Goal: Task Accomplishment & Management: Use online tool/utility

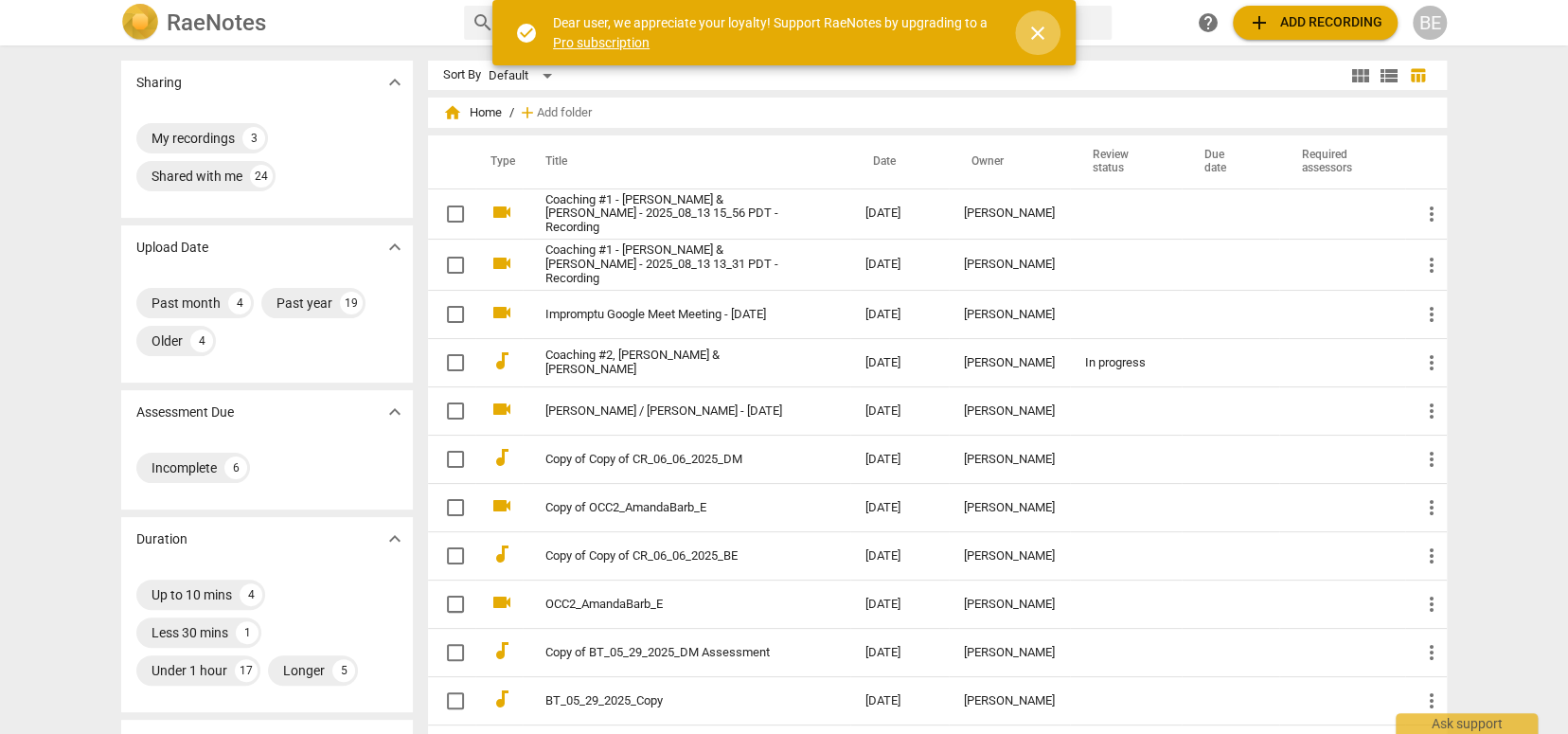
click at [1037, 25] on span "close" at bounding box center [1037, 33] width 23 height 23
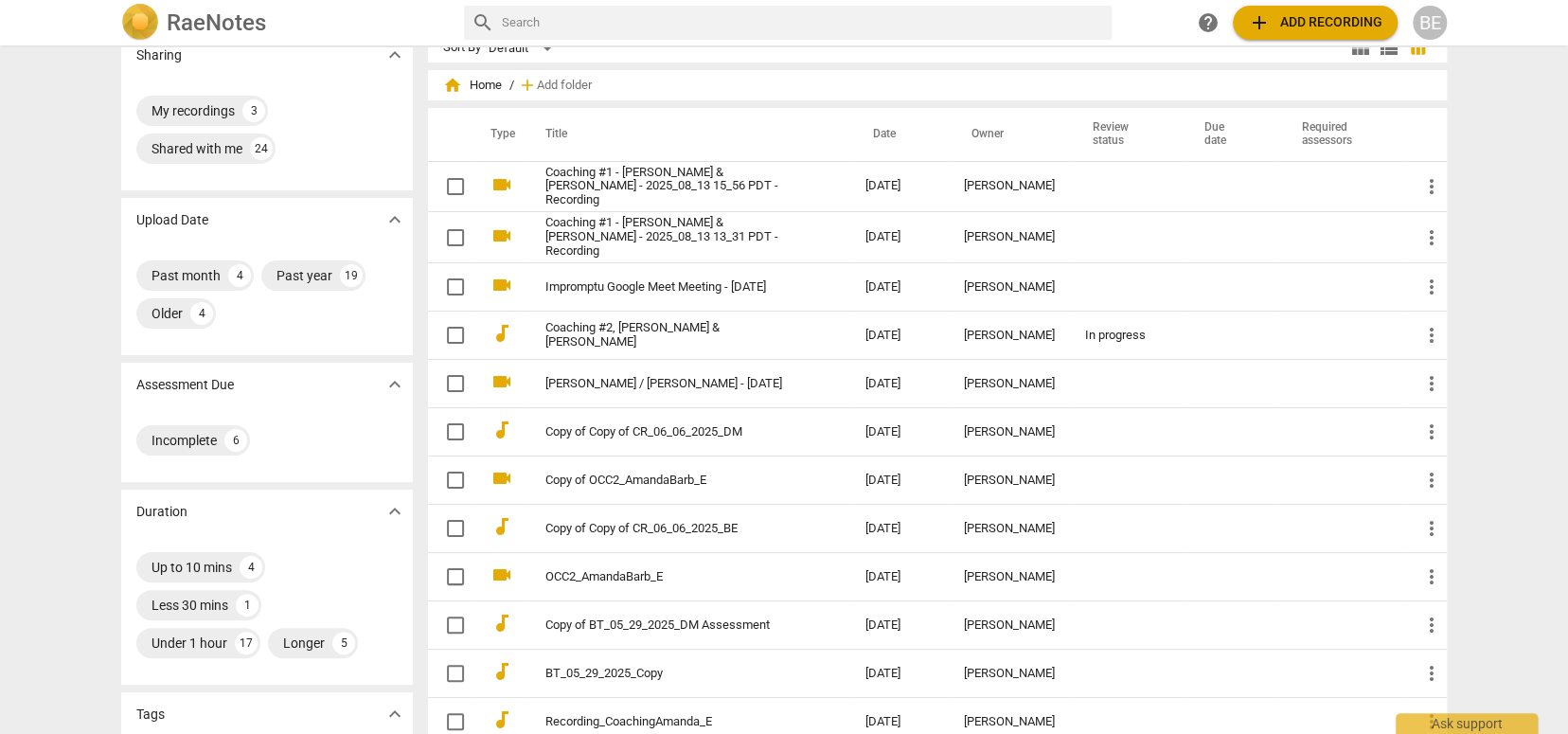
scroll to position [29, 0]
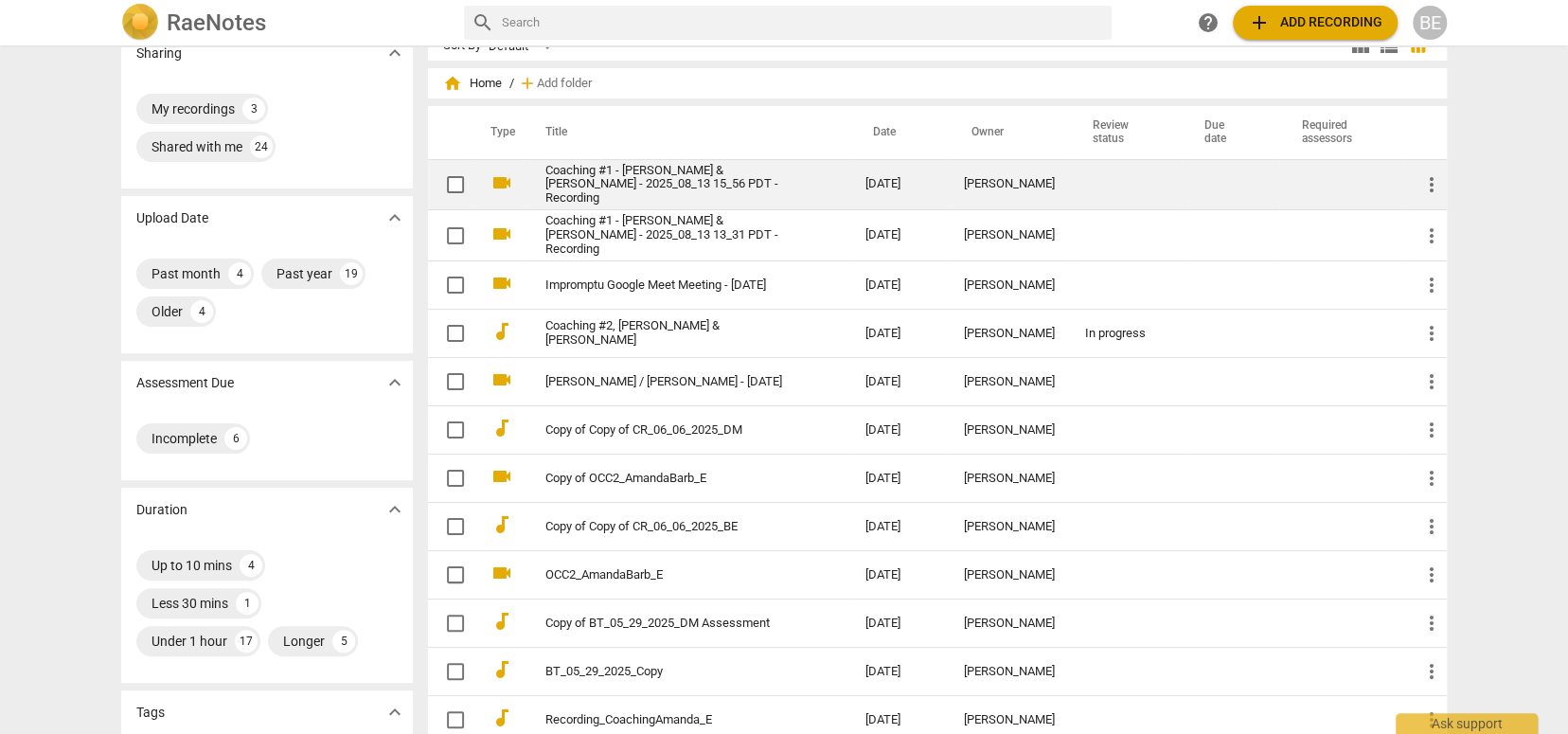
click at [698, 175] on link "Coaching #1 - [PERSON_NAME] & [PERSON_NAME] - 2025_08_13 15_56 PDT - Recording" at bounding box center [672, 185] width 252 height 43
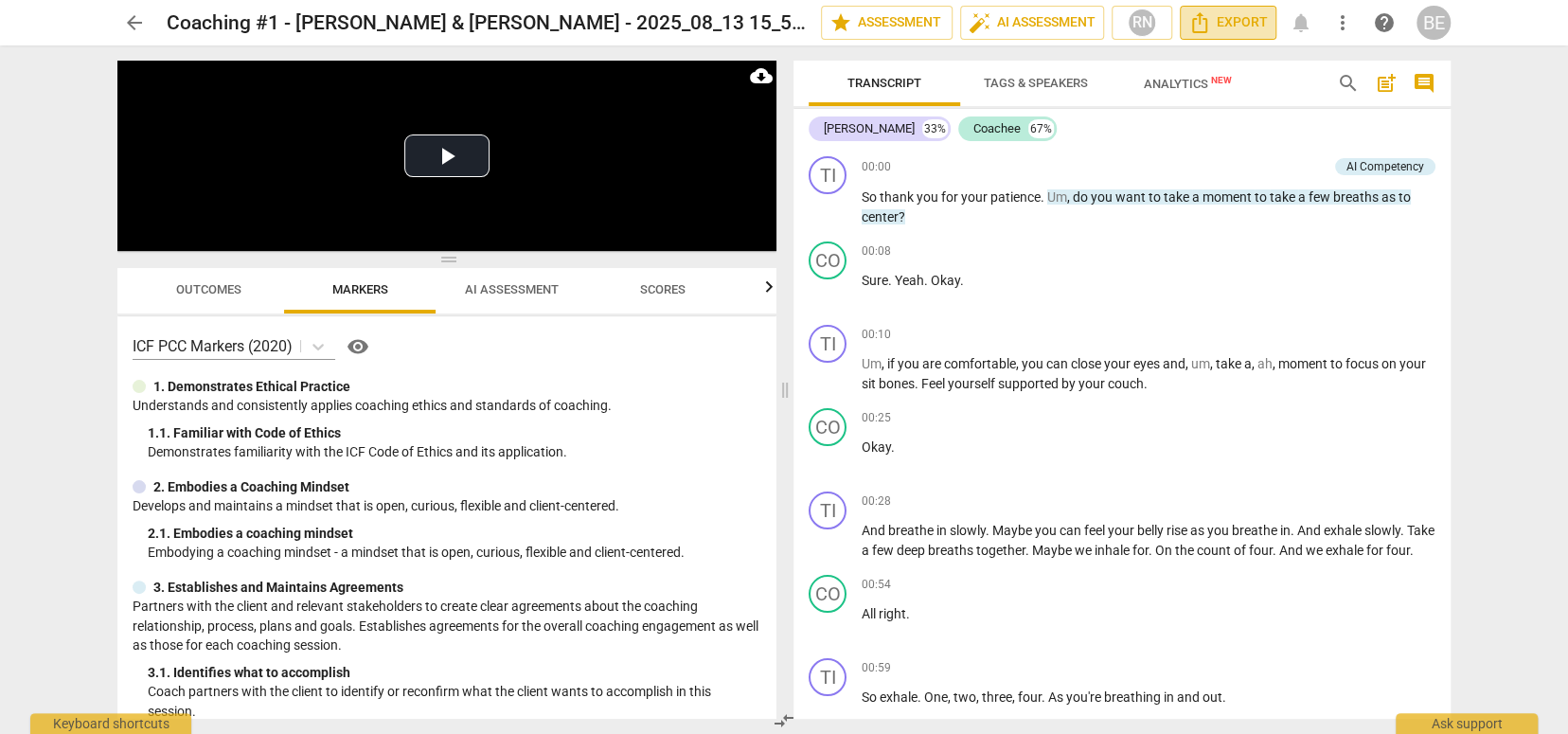
click at [1236, 18] on span "Export" at bounding box center [1228, 22] width 80 height 23
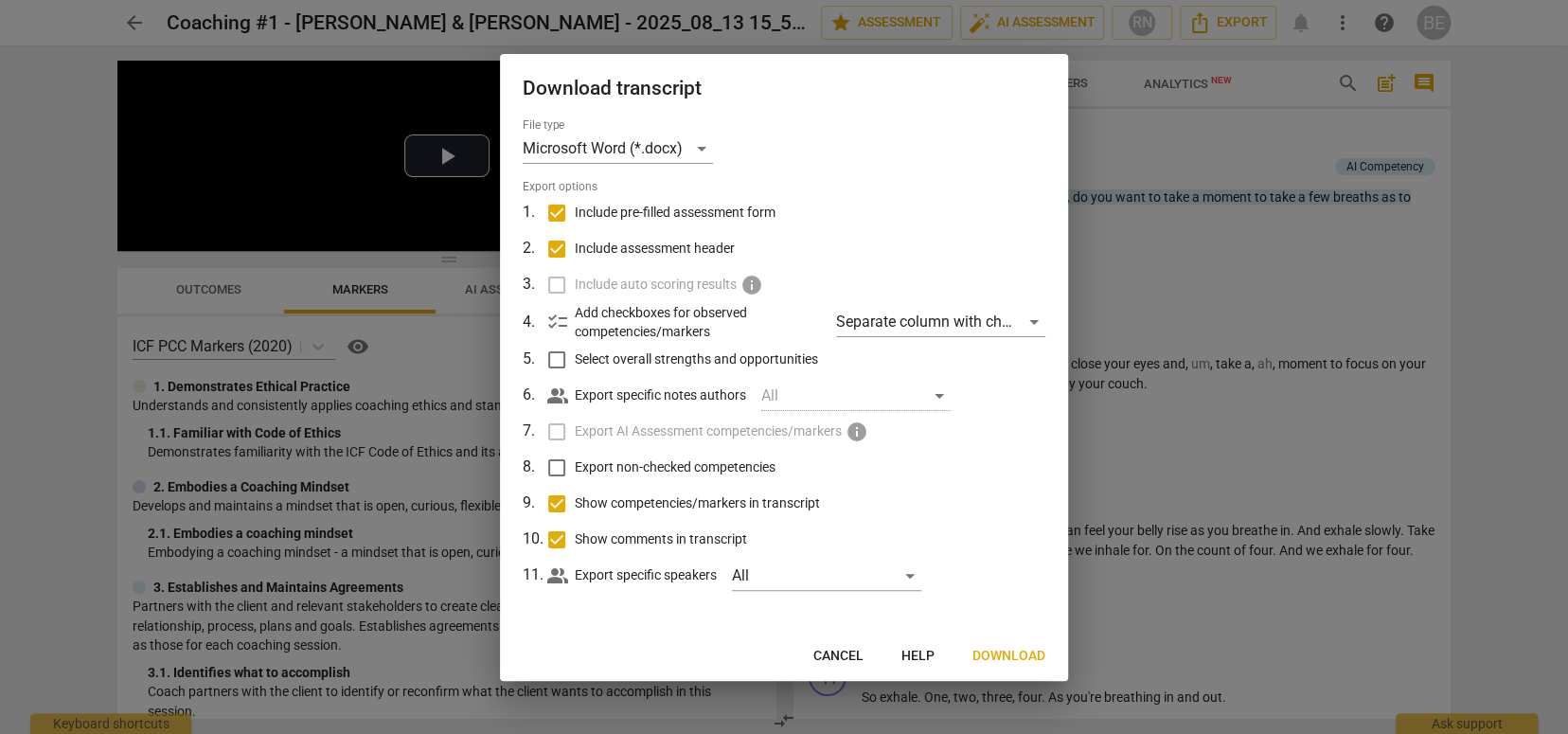
click at [1512, 64] on div at bounding box center [784, 367] width 1568 height 734
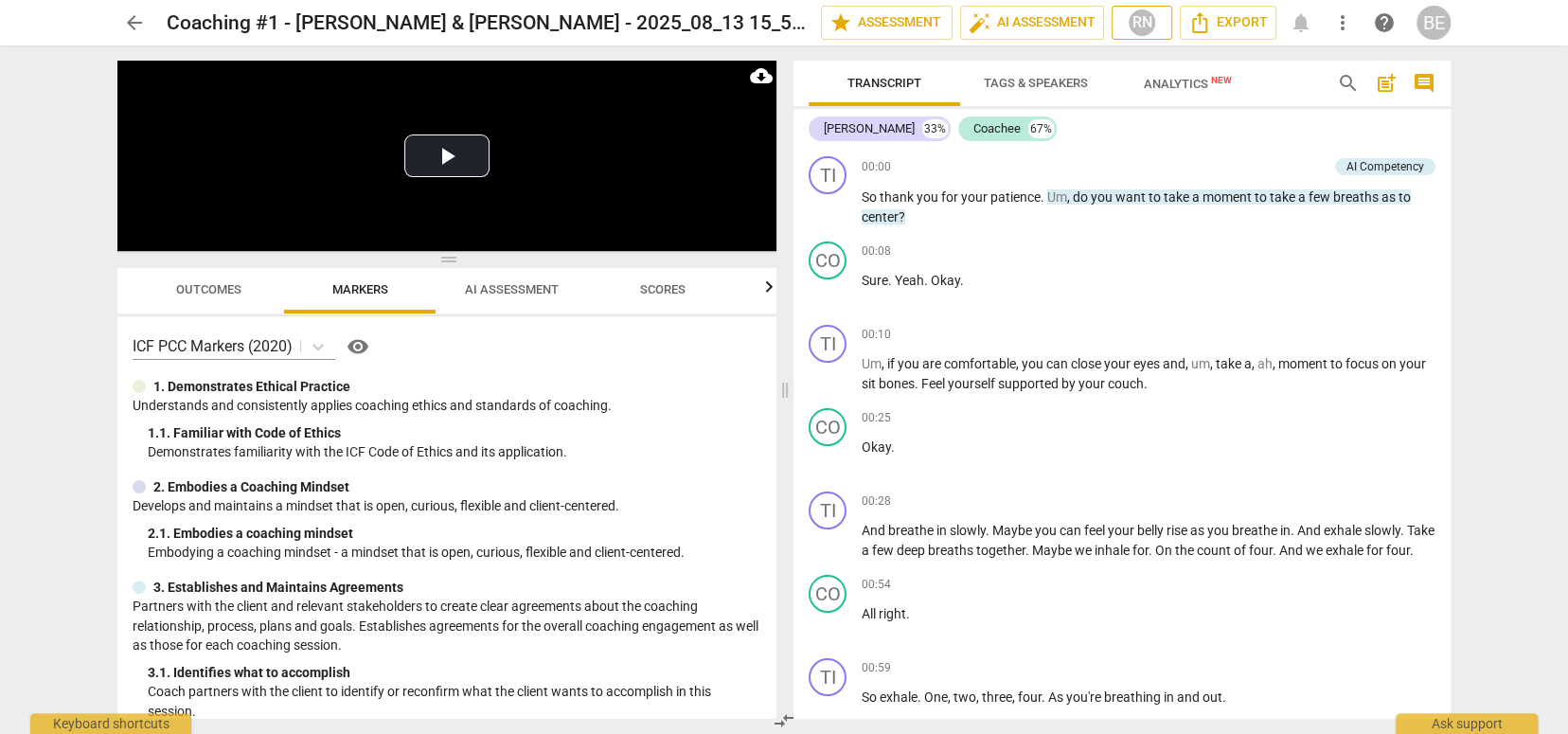
click at [1136, 23] on div "RN" at bounding box center [1141, 23] width 28 height 28
click at [1136, 23] on div at bounding box center [784, 367] width 1568 height 734
click at [912, 25] on span "star Assessment" at bounding box center [886, 22] width 115 height 23
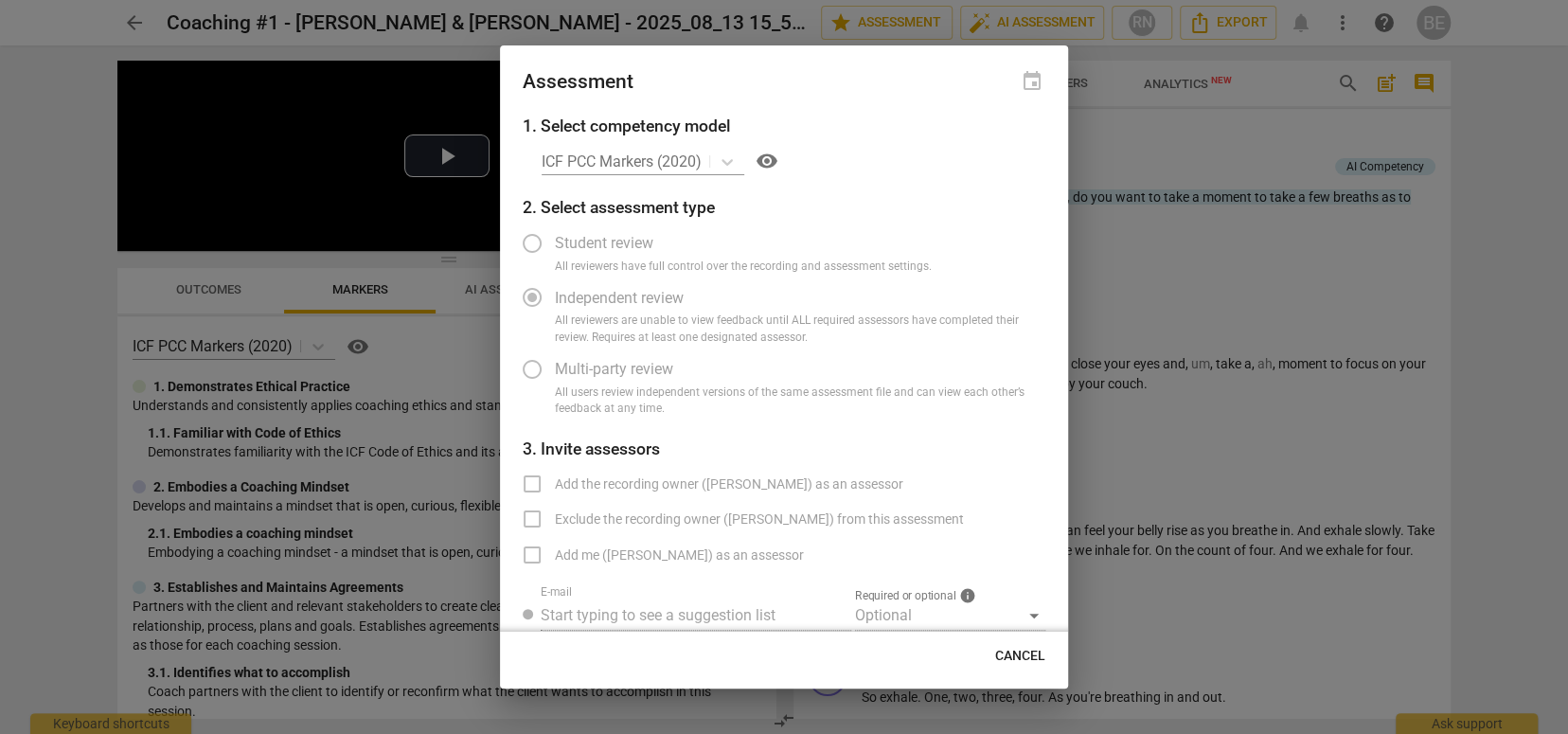
click at [1280, 111] on div at bounding box center [784, 367] width 1568 height 734
radio input "false"
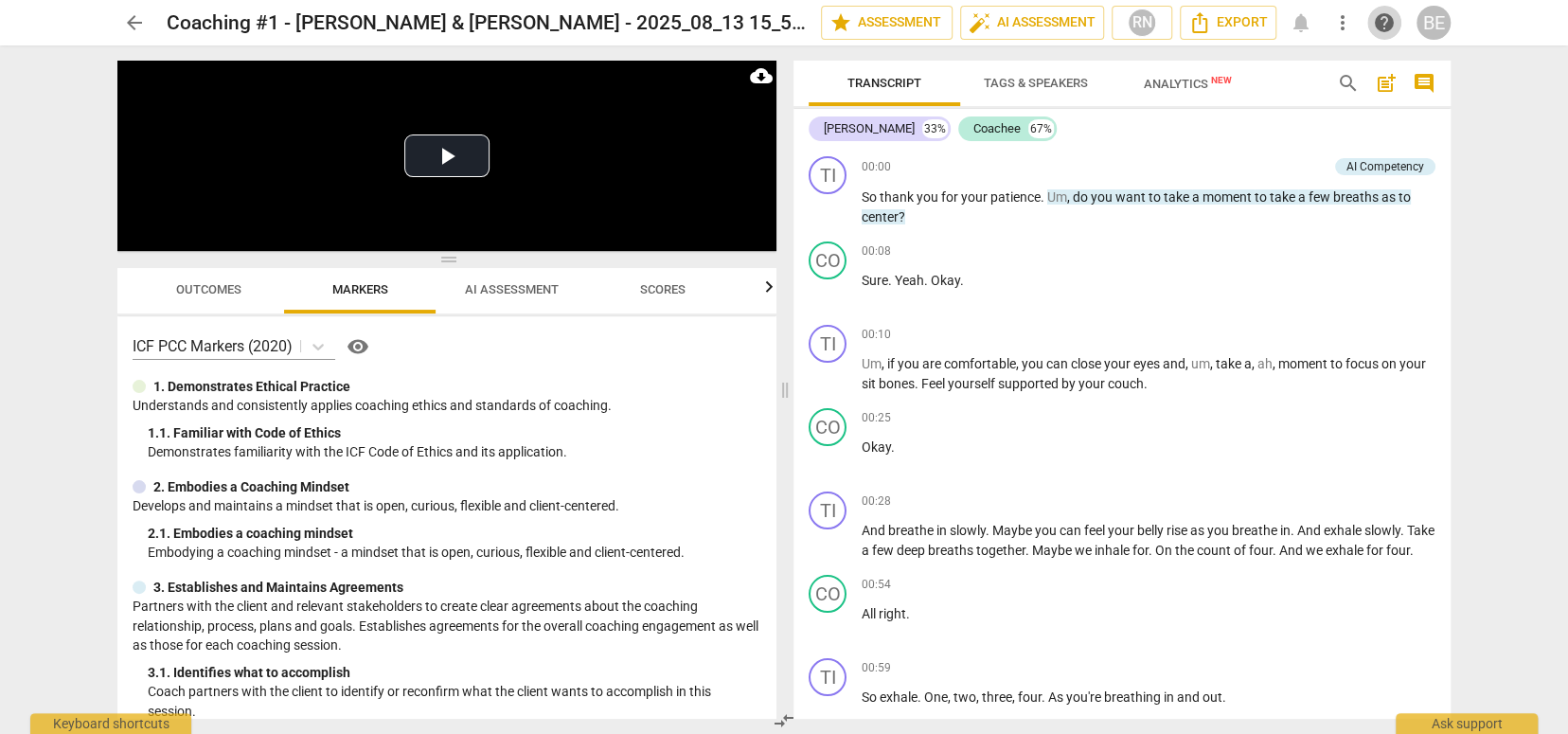
click at [1385, 23] on span "help" at bounding box center [1384, 22] width 23 height 23
